Goal: Navigation & Orientation: Understand site structure

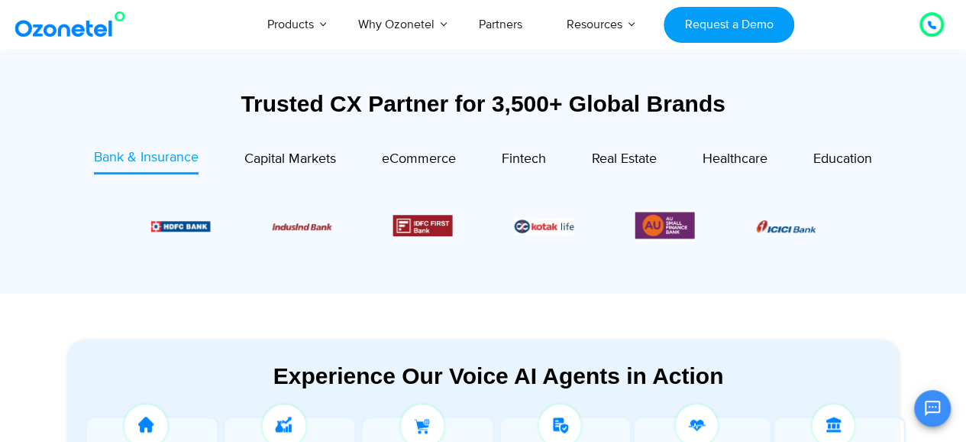
scroll to position [560, 0]
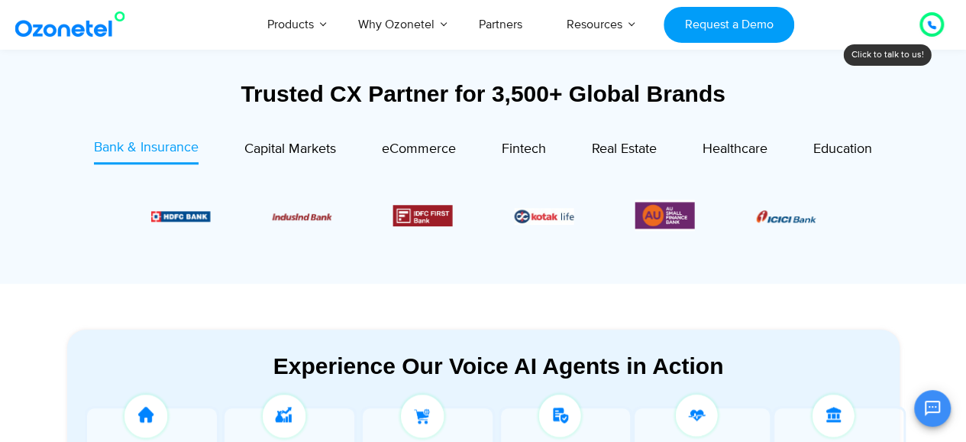
click at [930, 6] on div at bounding box center [932, 24] width 37 height 37
click at [930, 13] on div at bounding box center [932, 24] width 24 height 24
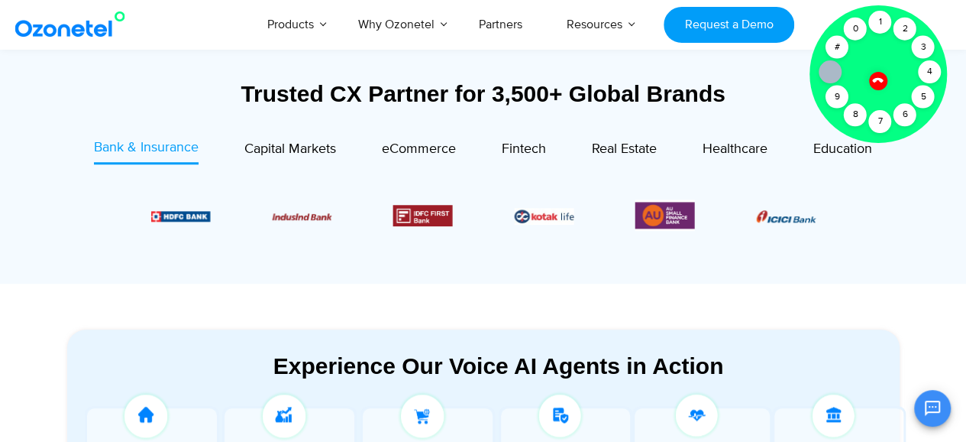
click at [931, 16] on div at bounding box center [879, 74] width 138 height 138
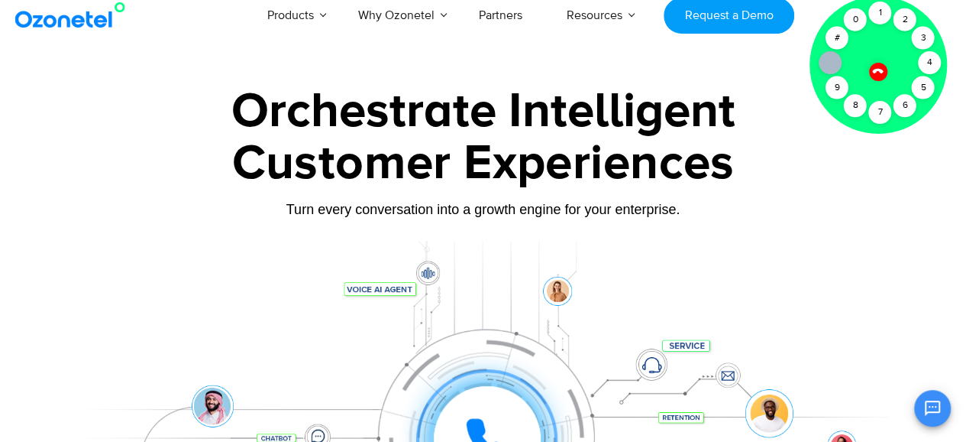
scroll to position [0, 0]
